Goal: Check status: Check status

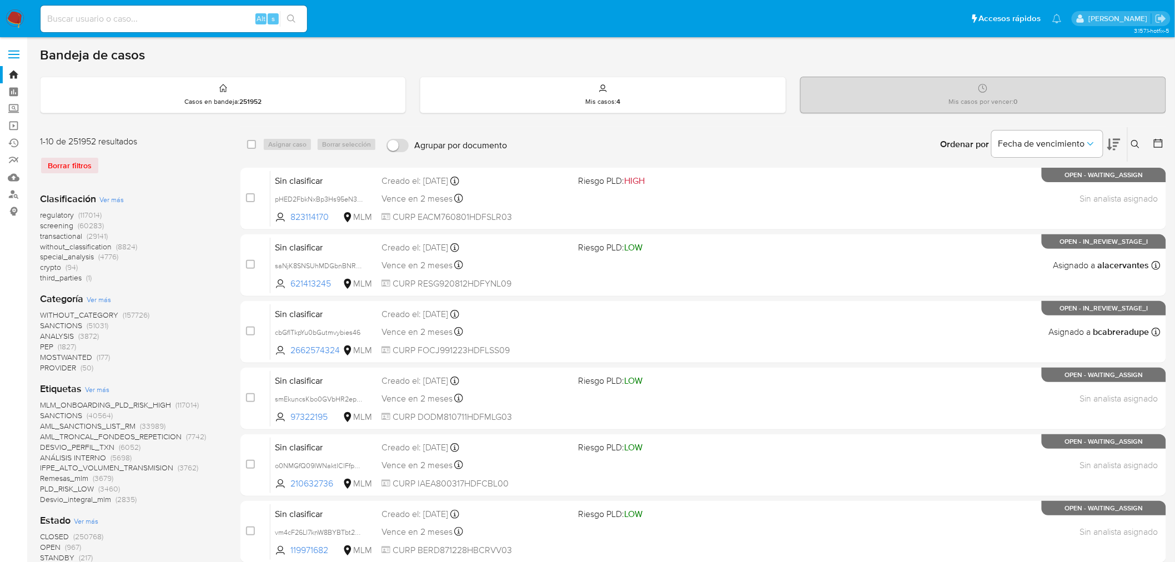
click at [162, 20] on input at bounding box center [174, 19] width 266 height 14
paste input "2532565419"
type input "2532565419"
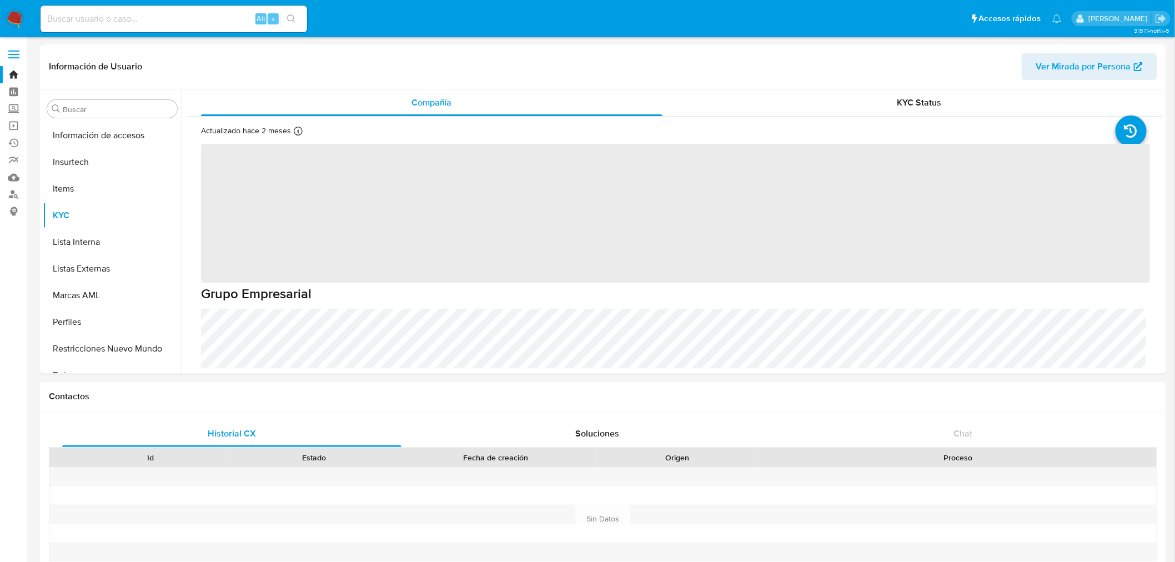
scroll to position [468, 0]
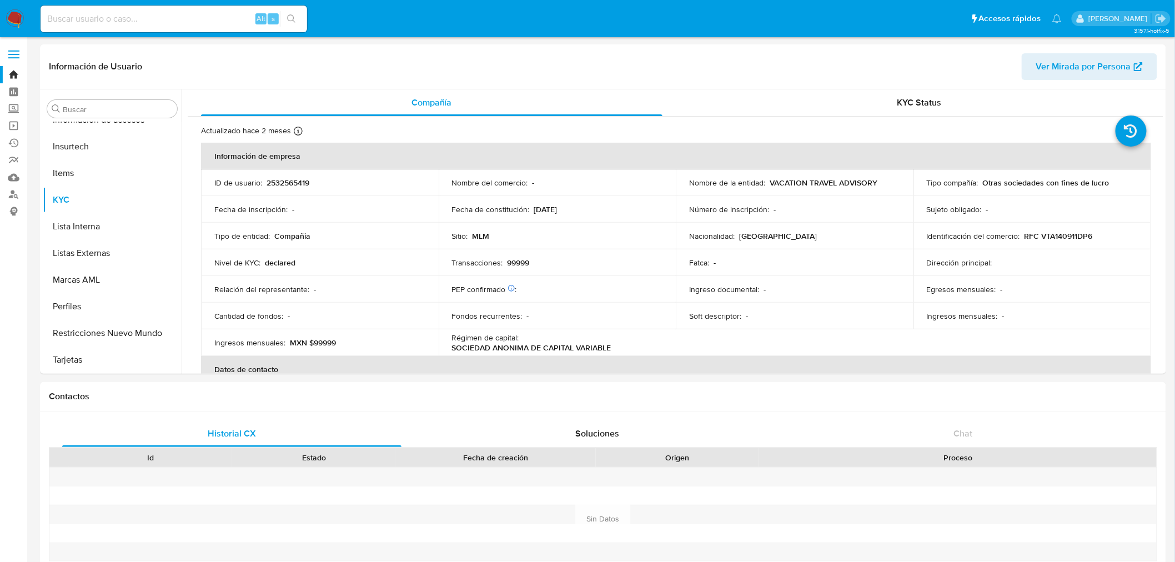
select select "10"
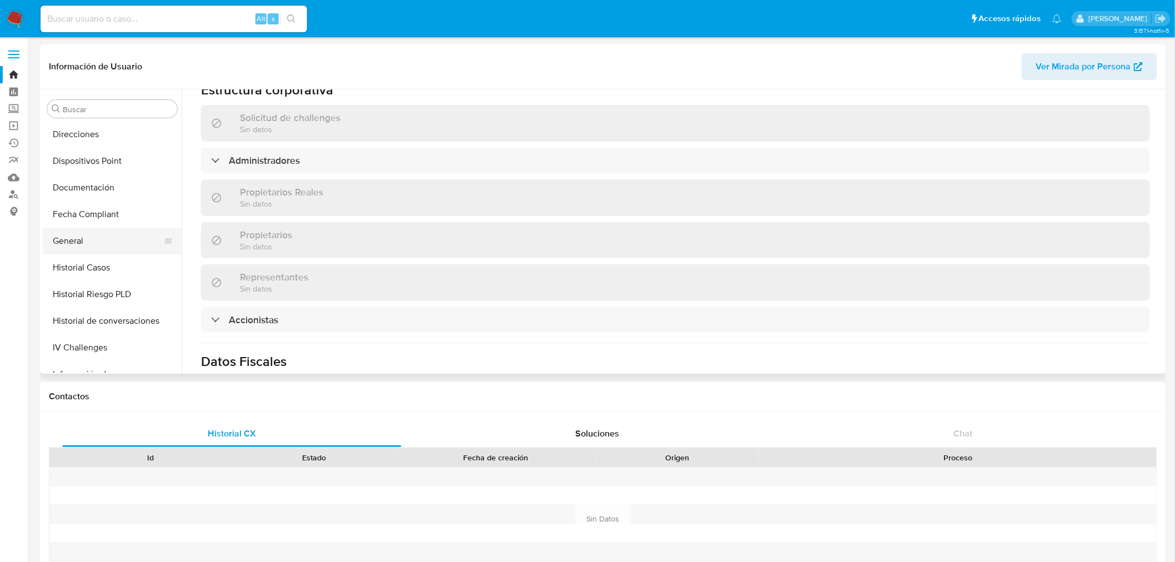
scroll to position [222, 0]
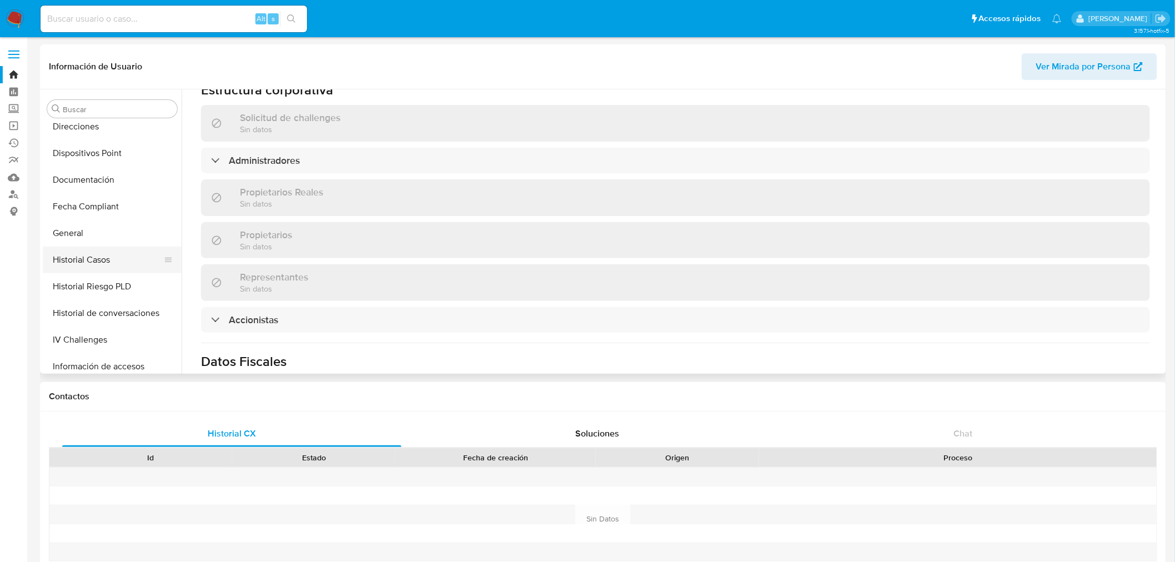
drag, startPoint x: 95, startPoint y: 234, endPoint x: 135, endPoint y: 256, distance: 45.7
click at [94, 234] on button "General" at bounding box center [112, 233] width 139 height 27
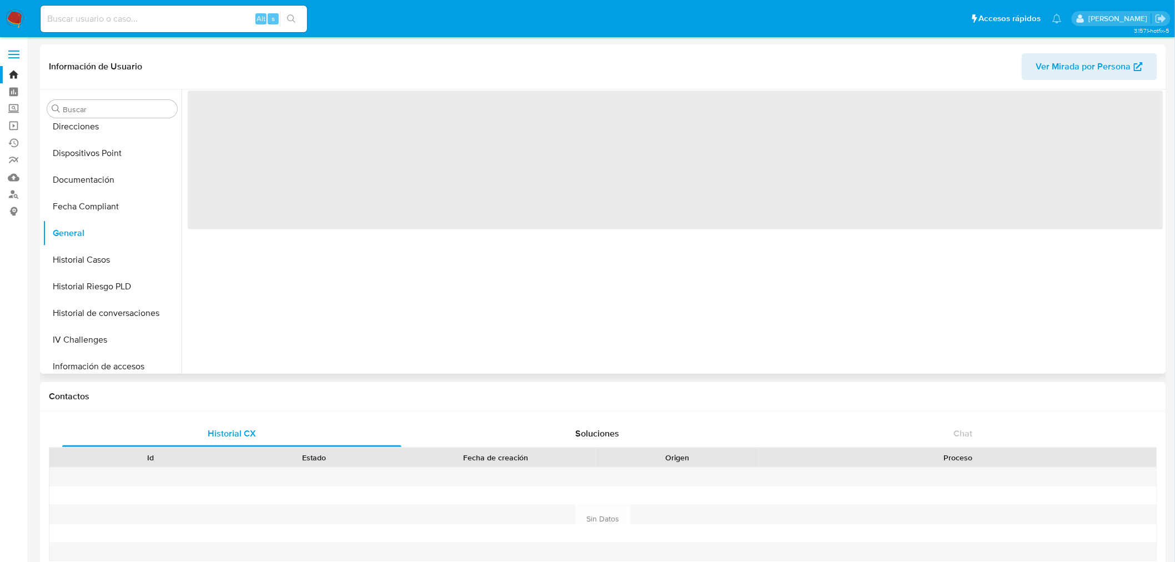
scroll to position [0, 0]
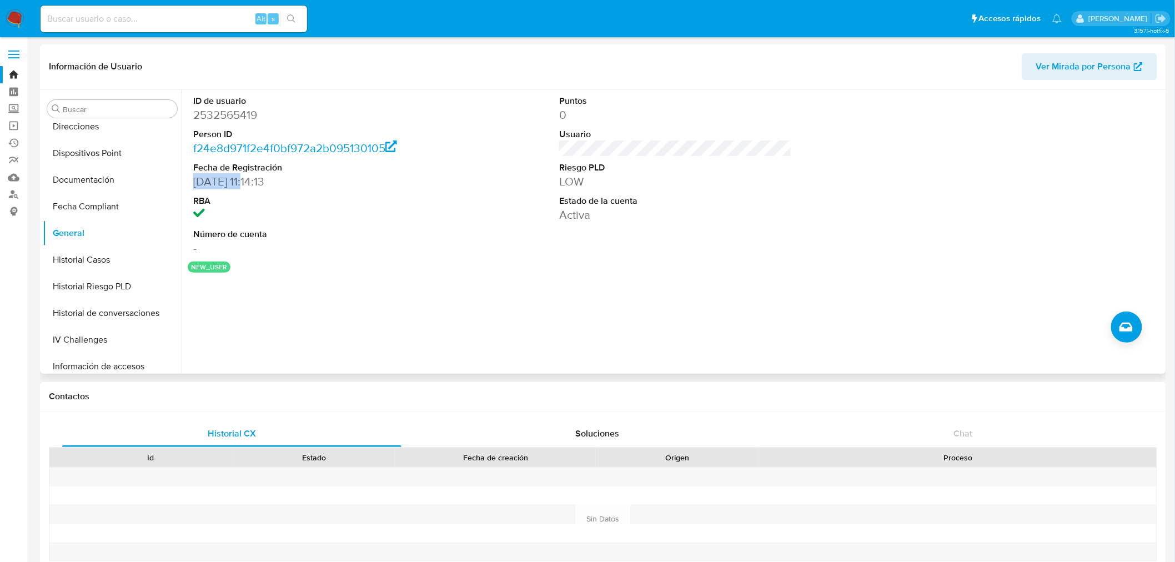
drag, startPoint x: 192, startPoint y: 180, endPoint x: 253, endPoint y: 180, distance: 60.5
click at [253, 180] on div "ID de usuario 2532565419 Person ID f24e8d971f2e4f0bf972a2b095130105 Fecha de Re…" at bounding box center [310, 175] width 244 height 172
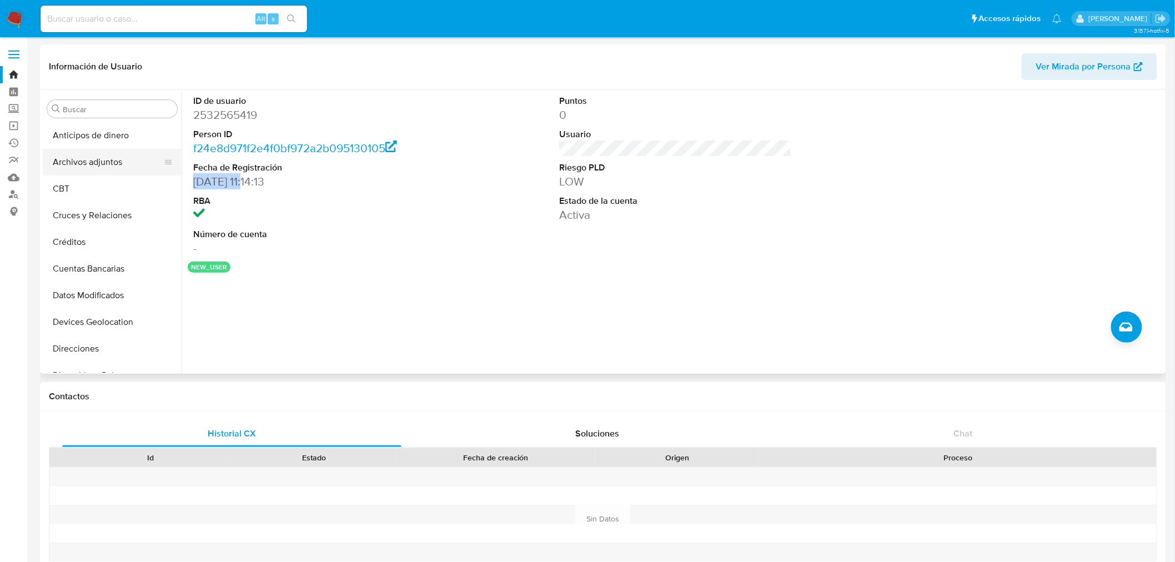
click at [114, 167] on button "Archivos adjuntos" at bounding box center [108, 162] width 130 height 27
